Goal: Check status

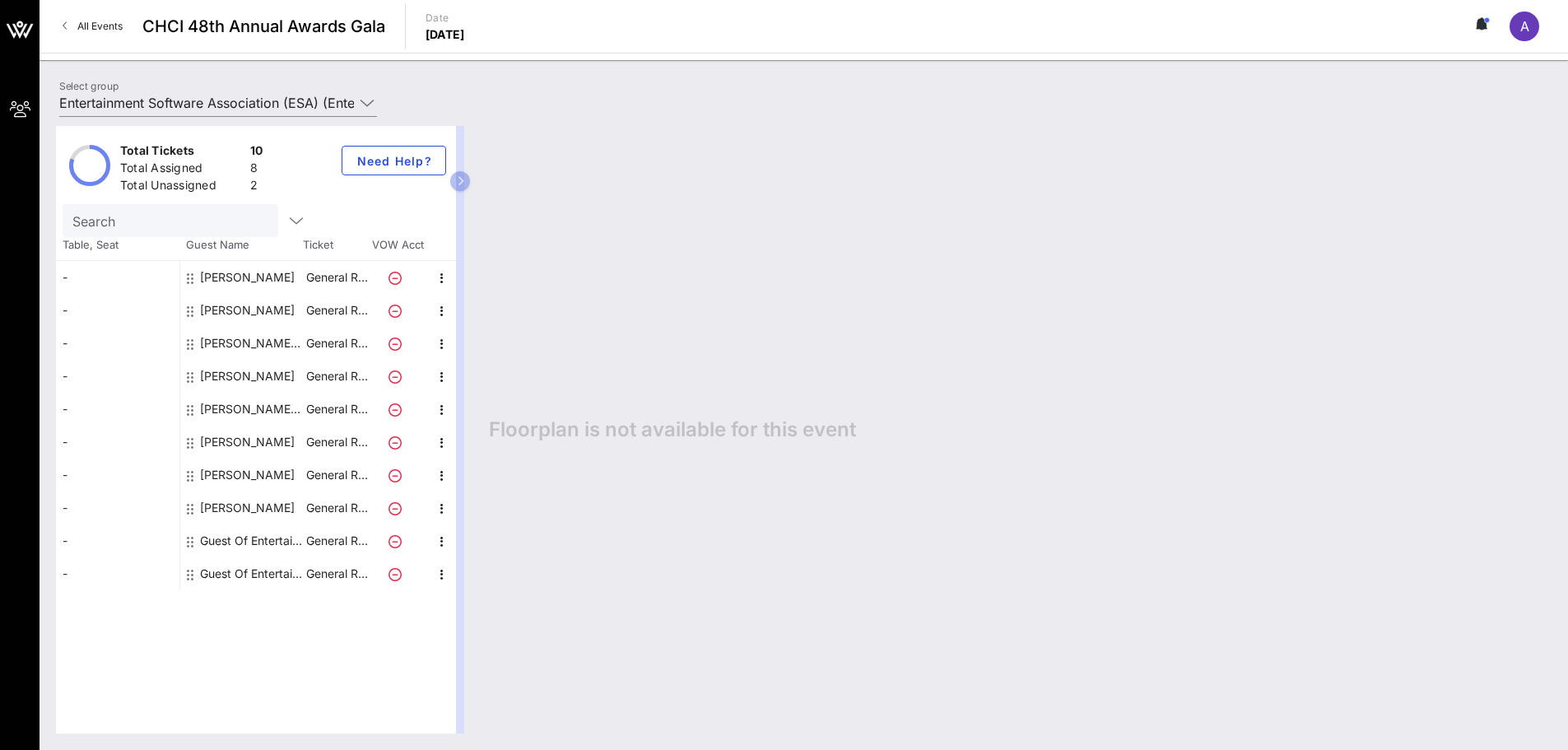
click at [254, 181] on div "2" at bounding box center [256, 187] width 13 height 20
drag, startPoint x: 258, startPoint y: 185, endPoint x: 235, endPoint y: 149, distance: 42.7
click at [235, 149] on div "Total Tickets 10 Total Assigned 8 Total Unassigned 2" at bounding box center [191, 165] width 149 height 52
click at [234, 149] on div "Total Tickets" at bounding box center [181, 152] width 124 height 20
drag, startPoint x: 262, startPoint y: 186, endPoint x: 213, endPoint y: 153, distance: 59.1
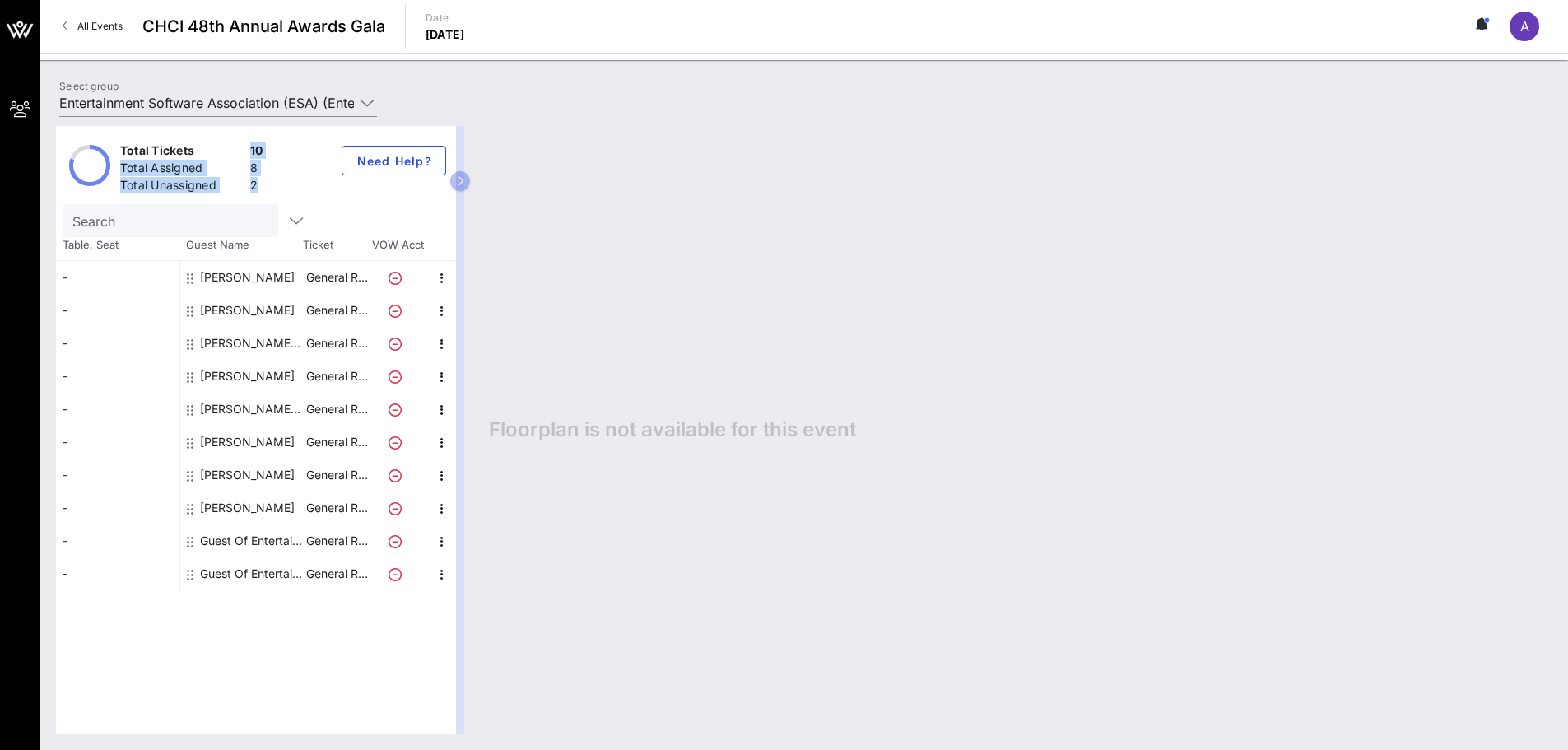
click at [213, 153] on div "Total Tickets 10 Total Assigned 8 Total Unassigned 2" at bounding box center [191, 165] width 149 height 52
click at [213, 153] on div "Total Tickets" at bounding box center [181, 152] width 124 height 20
